Goal: Task Accomplishment & Management: Use online tool/utility

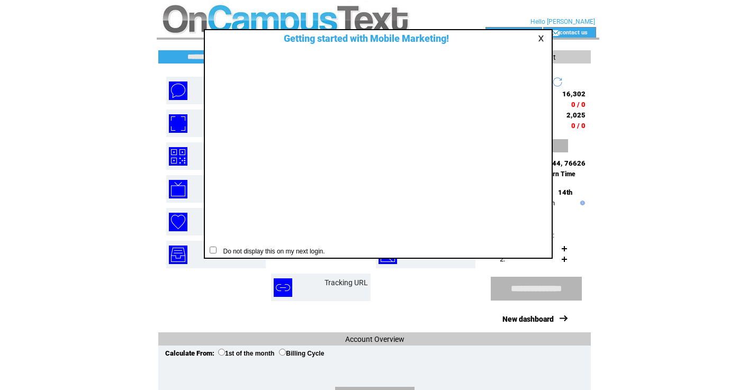
click at [542, 42] on td at bounding box center [542, 38] width 11 height 8
click at [539, 38] on link at bounding box center [543, 38] width 10 height 7
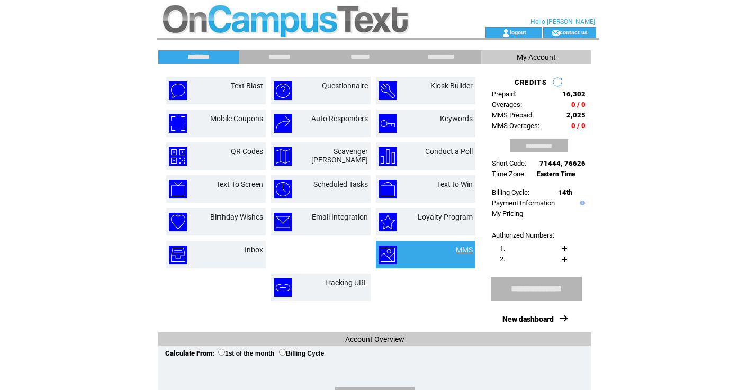
click at [463, 252] on link "MMS" at bounding box center [464, 250] width 17 height 8
click at [392, 260] on img at bounding box center [387, 255] width 19 height 19
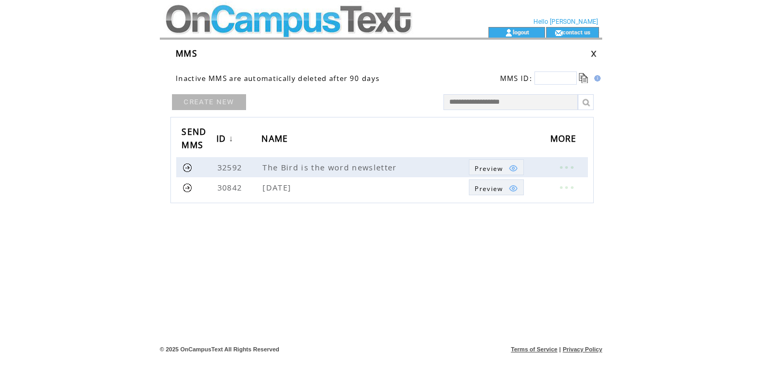
click at [220, 97] on link "CREATE NEW" at bounding box center [209, 102] width 74 height 16
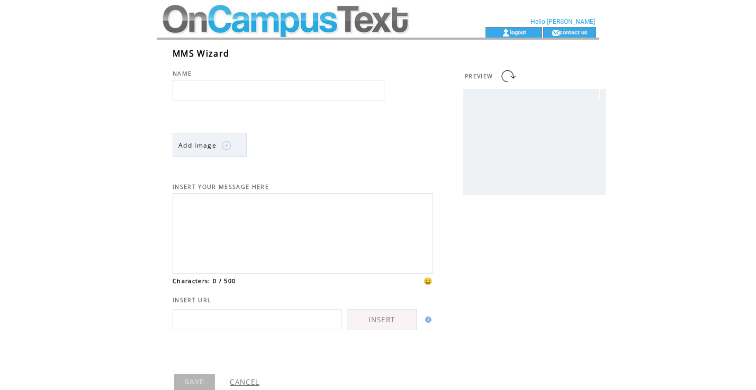
click at [414, 204] on textarea at bounding box center [302, 231] width 249 height 71
click at [210, 82] on input "text" at bounding box center [279, 90] width 212 height 21
click at [69, 115] on html "**********" at bounding box center [378, 195] width 756 height 390
